Goal: Transaction & Acquisition: Purchase product/service

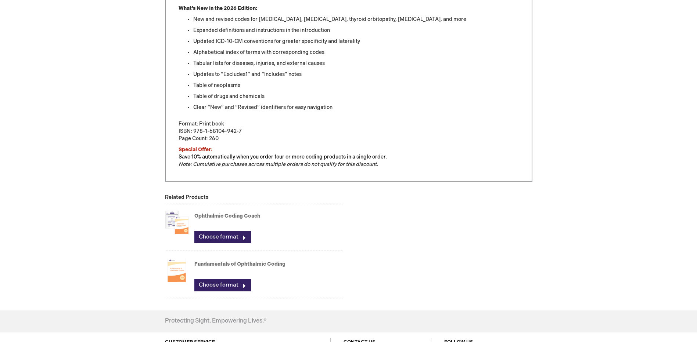
scroll to position [413, 0]
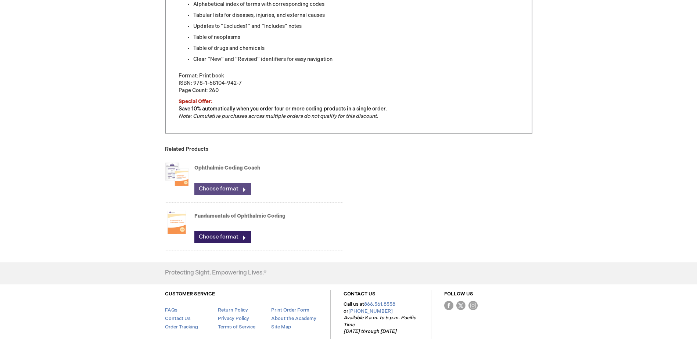
click at [243, 188] on link "Choose format" at bounding box center [222, 189] width 57 height 12
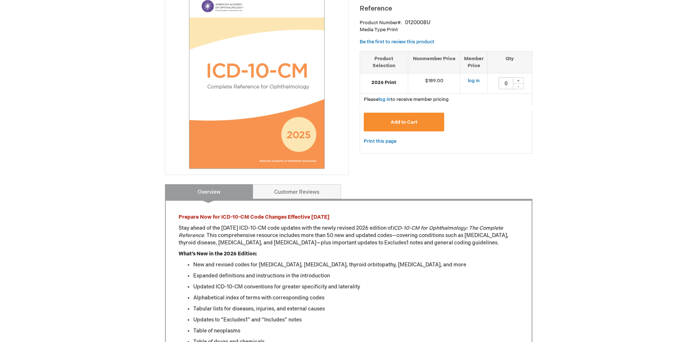
scroll to position [46, 0]
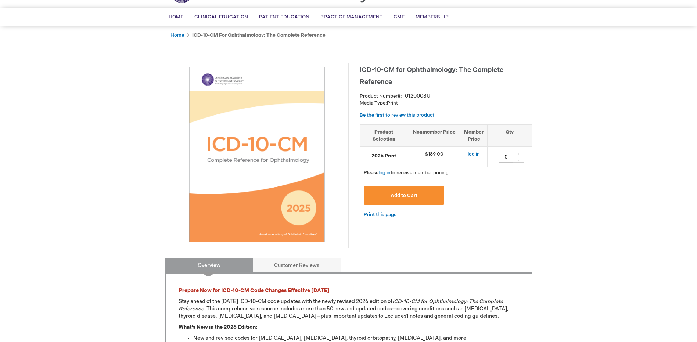
click at [270, 155] on img at bounding box center [257, 155] width 176 height 176
click at [296, 266] on link "Customer Reviews" at bounding box center [297, 265] width 88 height 15
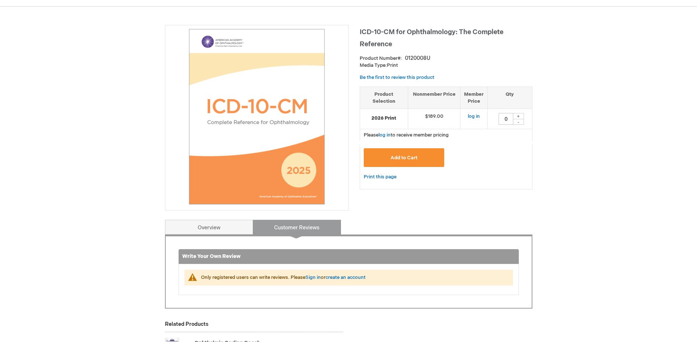
scroll to position [0, 0]
